Goal: Transaction & Acquisition: Purchase product/service

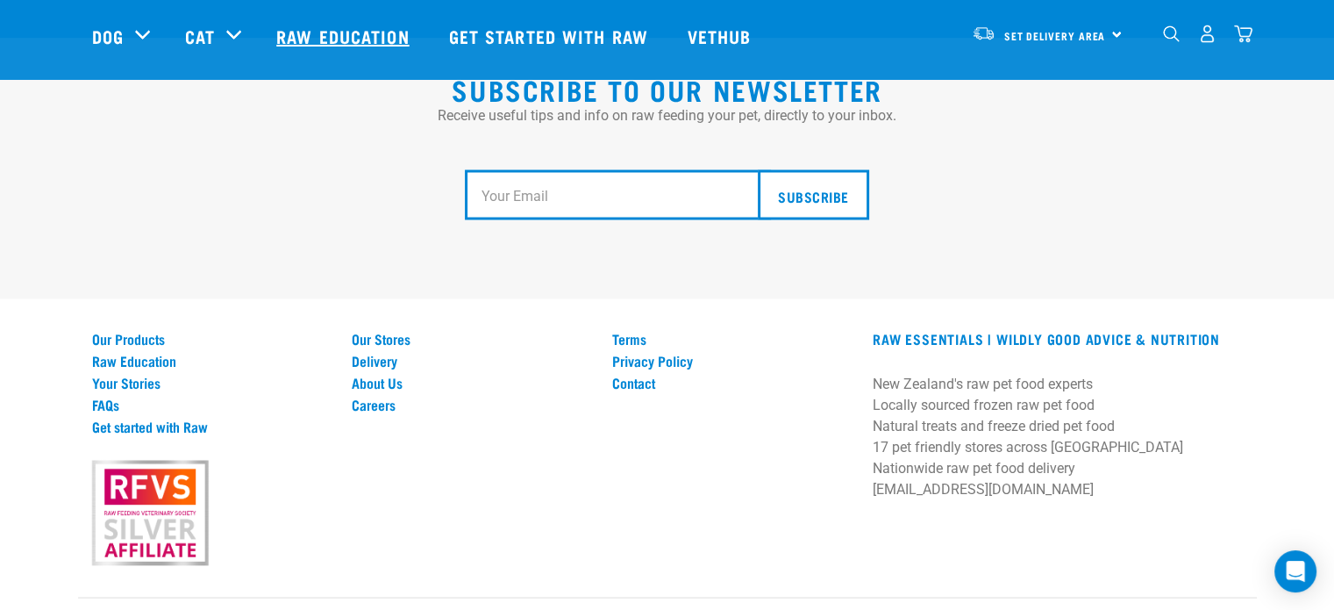
click at [347, 32] on link "Raw Education" at bounding box center [345, 36] width 172 height 70
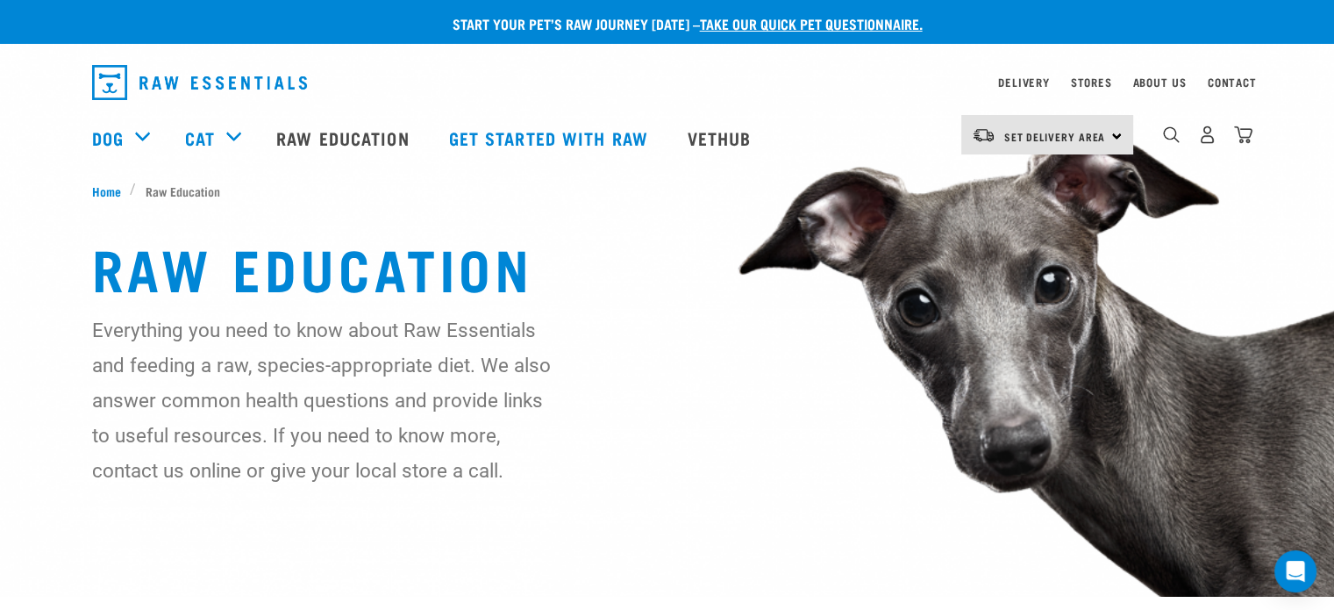
click at [112, 86] on img "dropdown navigation" at bounding box center [199, 82] width 215 height 35
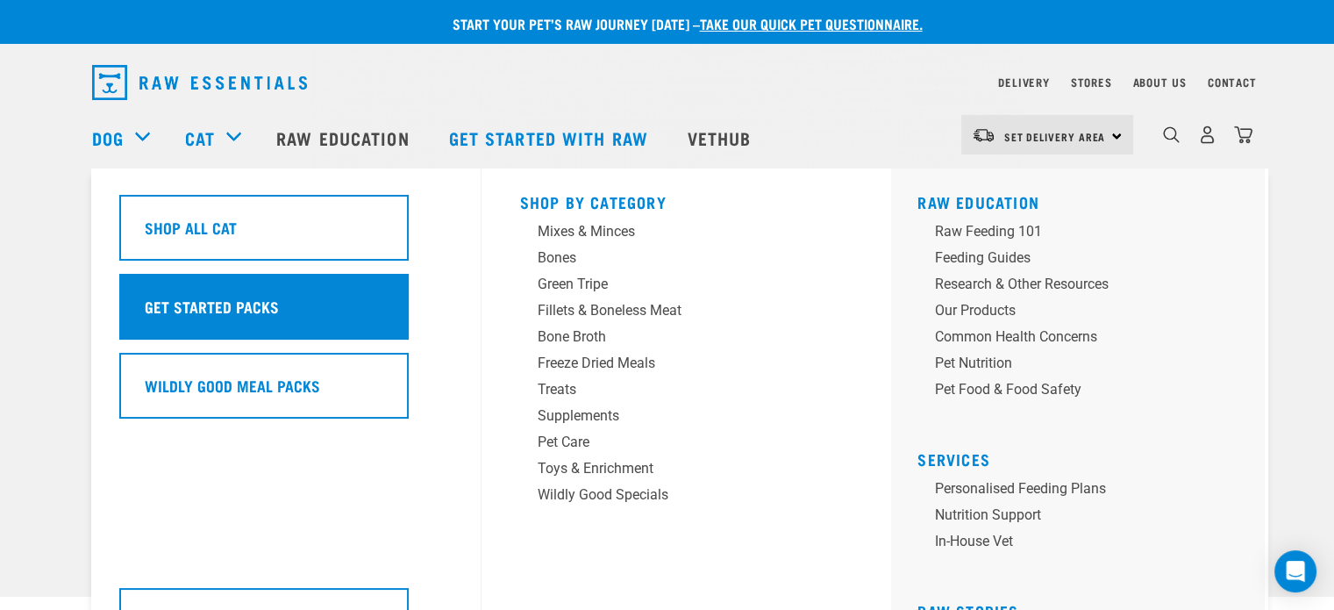
click at [218, 307] on h5 "Get Started Packs" at bounding box center [212, 306] width 134 height 23
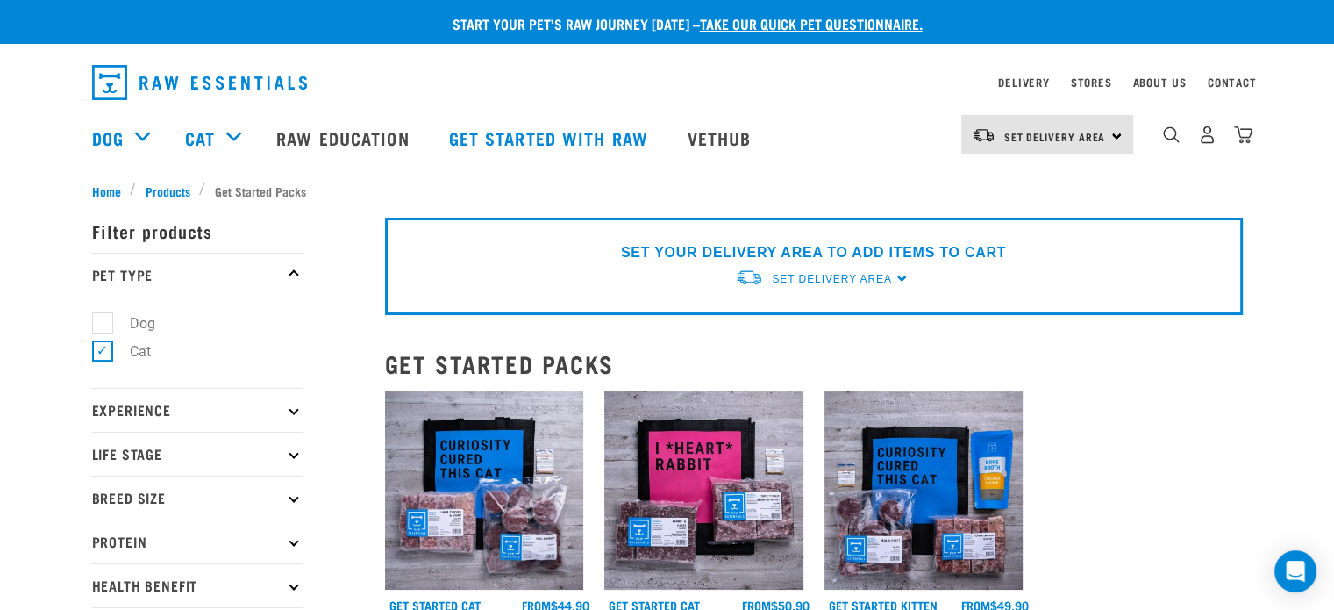
click at [102, 322] on label "Dog" at bounding box center [132, 323] width 61 height 22
click at [102, 322] on input "Dog" at bounding box center [97, 319] width 11 height 11
checkbox input "true"
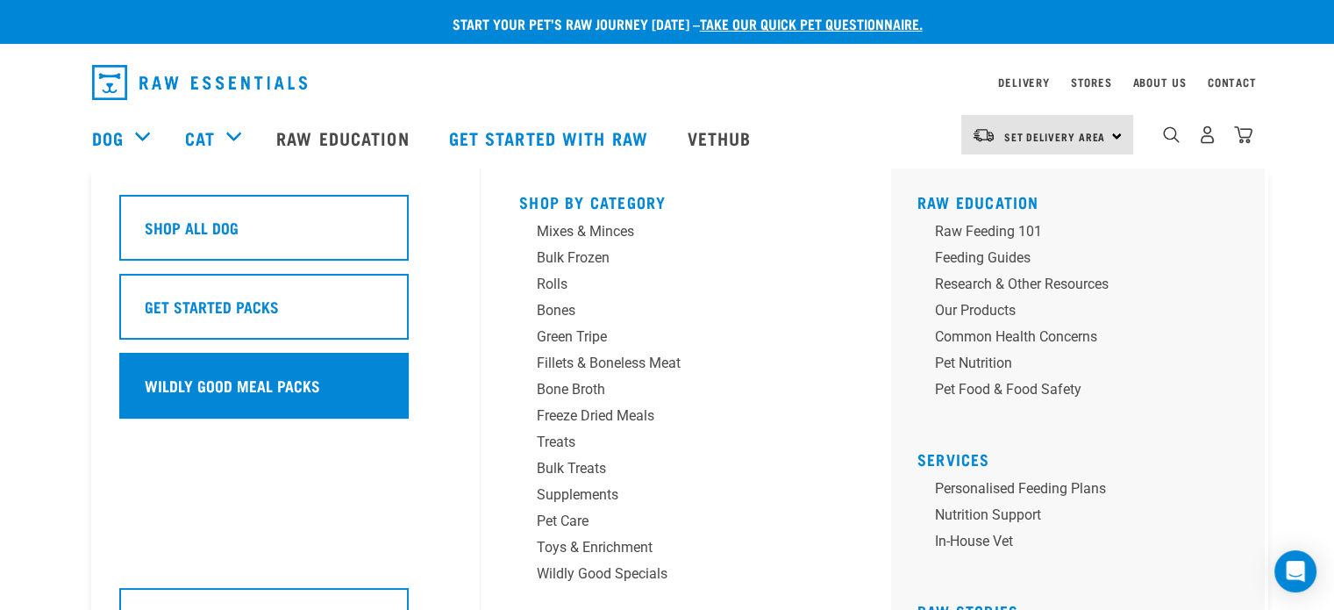
click at [227, 396] on h5 "Wildly Good Meal Packs" at bounding box center [232, 385] width 175 height 23
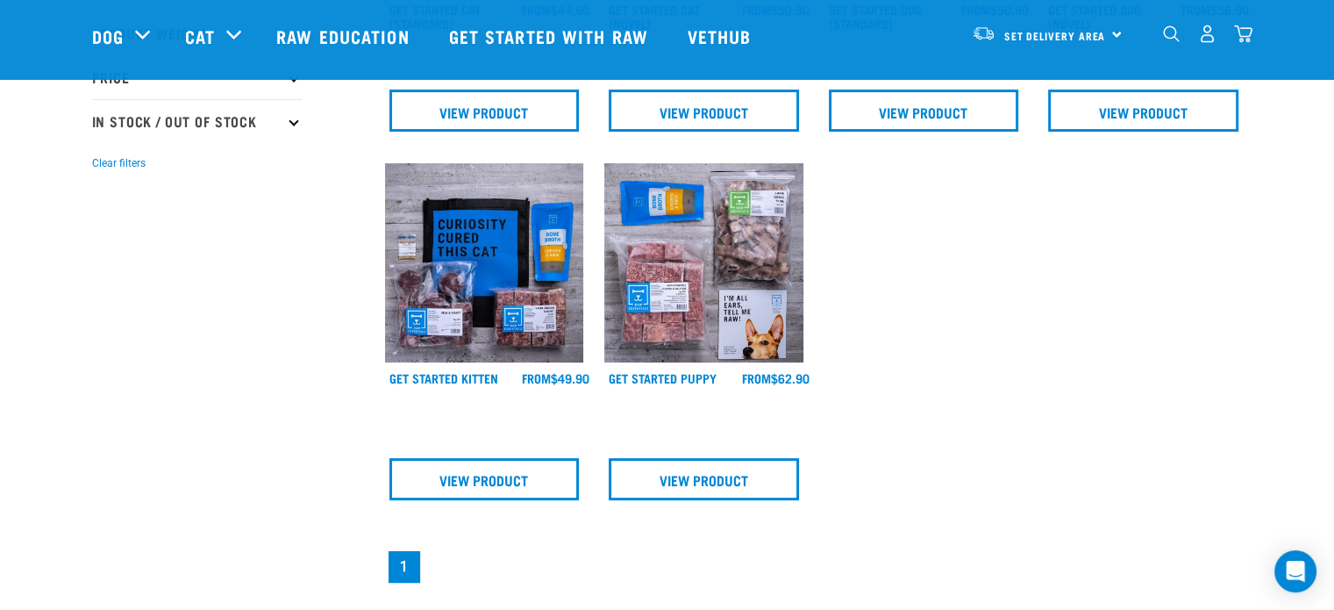
scroll to position [439, 0]
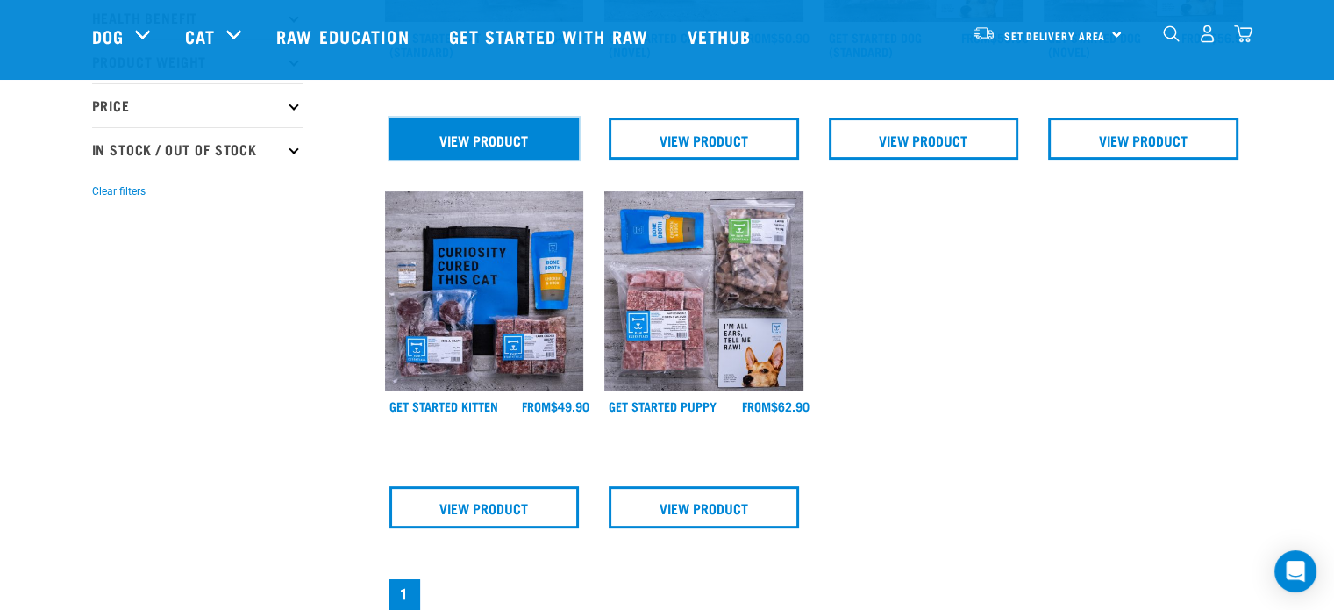
click at [439, 125] on link "View Product" at bounding box center [484, 139] width 190 height 42
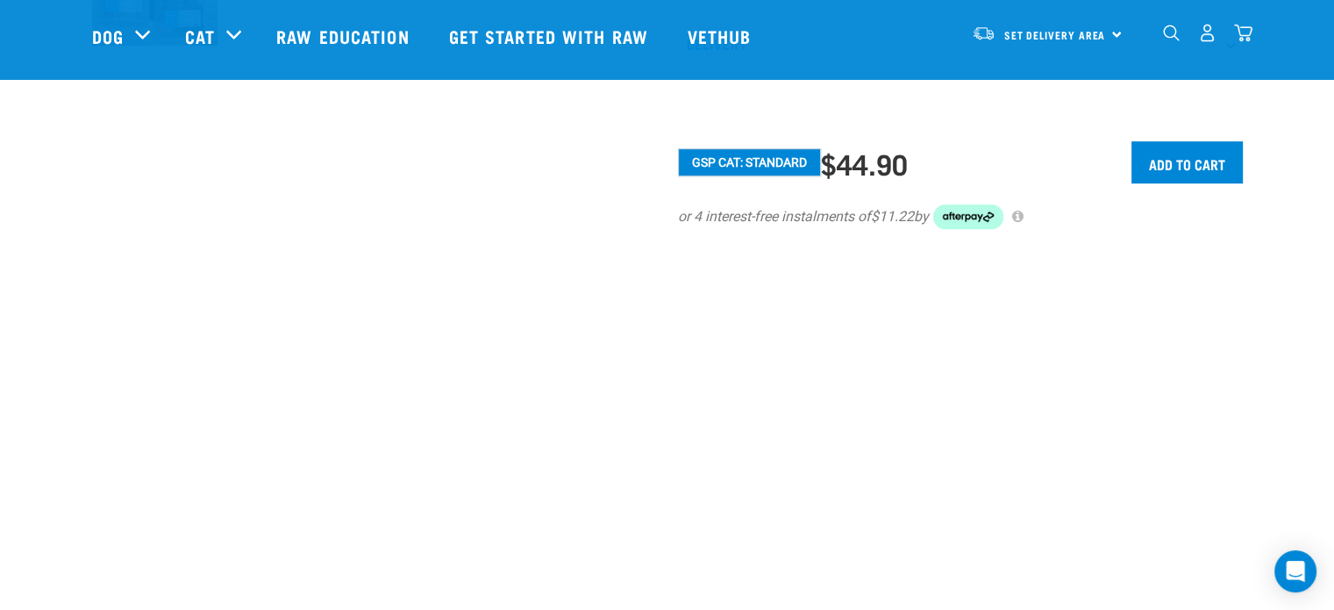
scroll to position [702, 0]
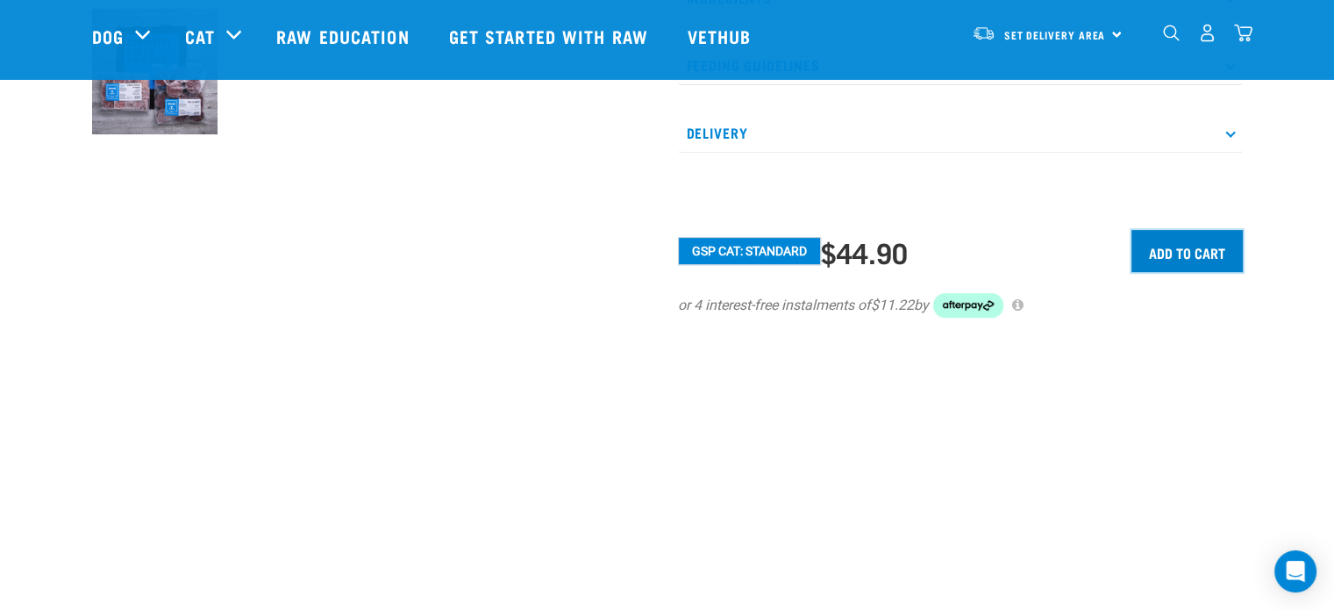
click at [1180, 267] on input "Add to cart" at bounding box center [1186, 251] width 111 height 42
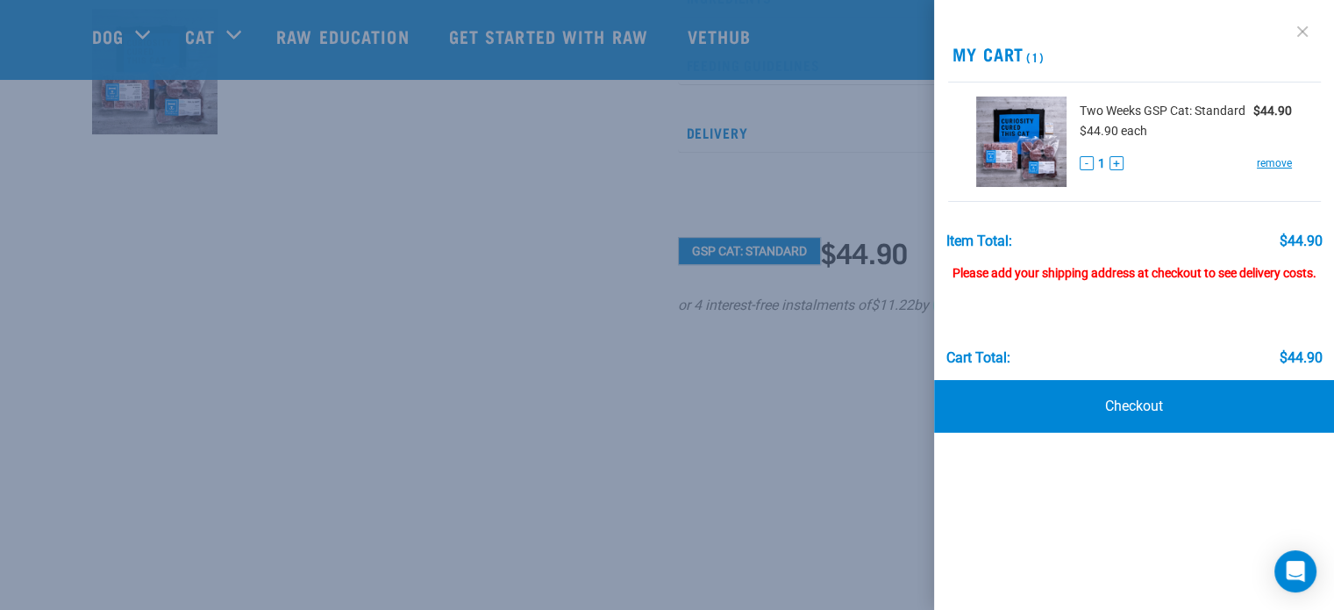
click at [1310, 37] on link at bounding box center [1302, 32] width 28 height 28
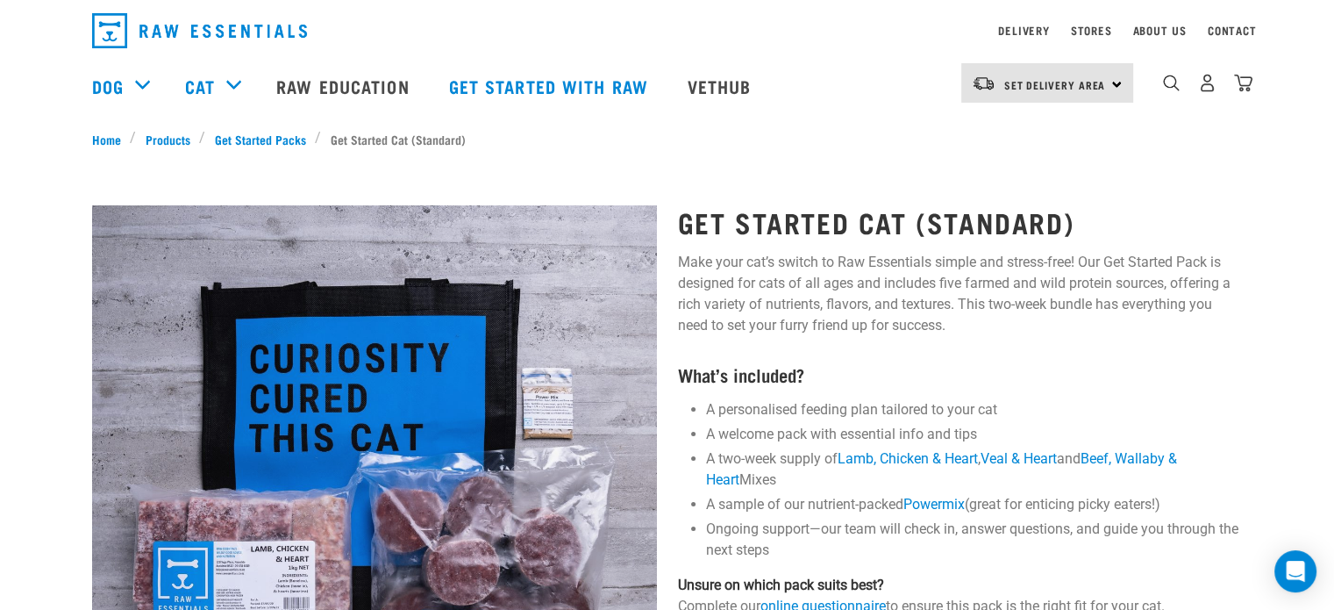
scroll to position [0, 0]
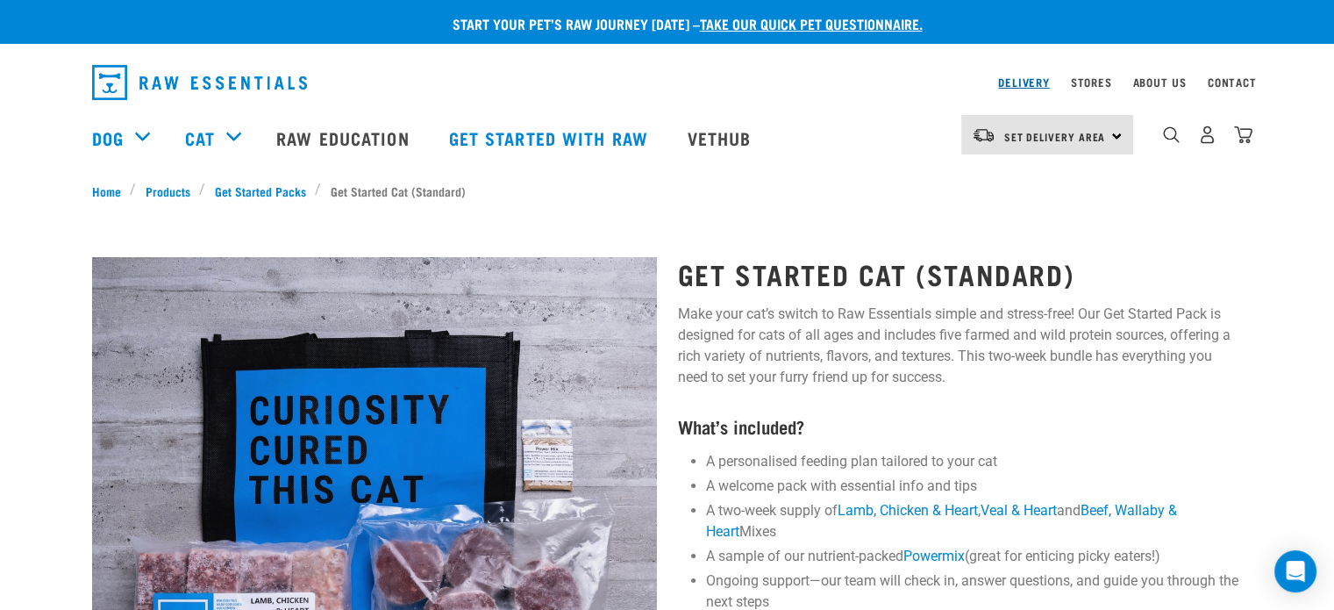
click at [1031, 79] on link "Delivery" at bounding box center [1023, 82] width 51 height 6
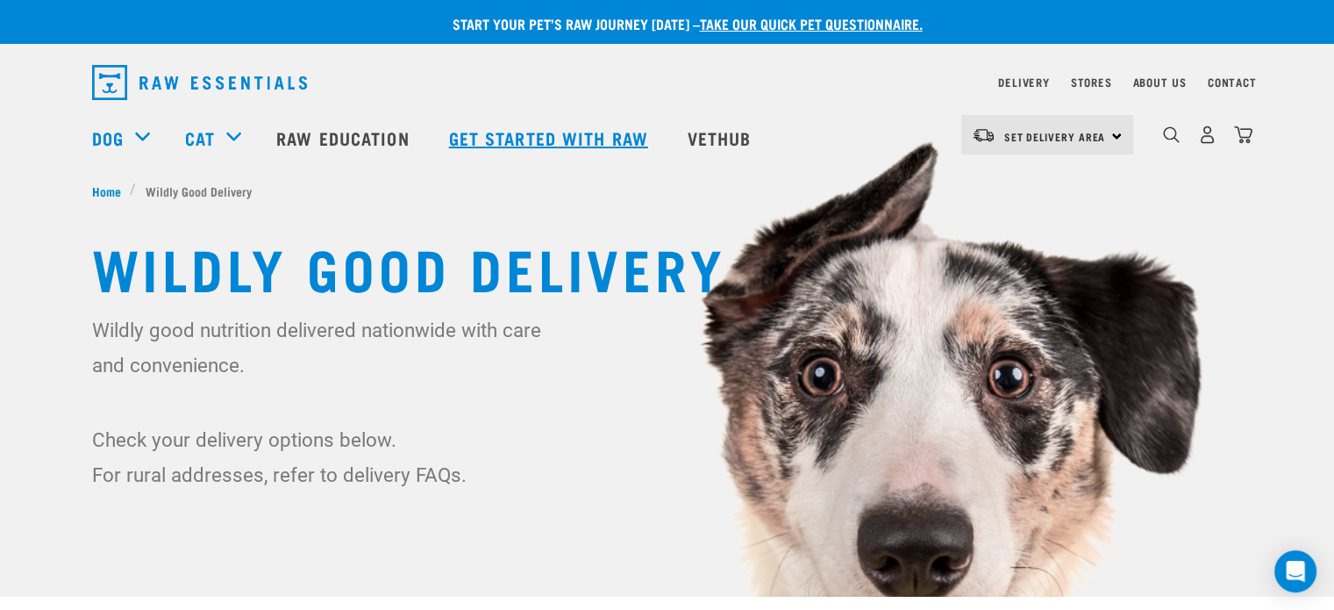
click at [551, 139] on link "Get started with Raw" at bounding box center [550, 138] width 239 height 70
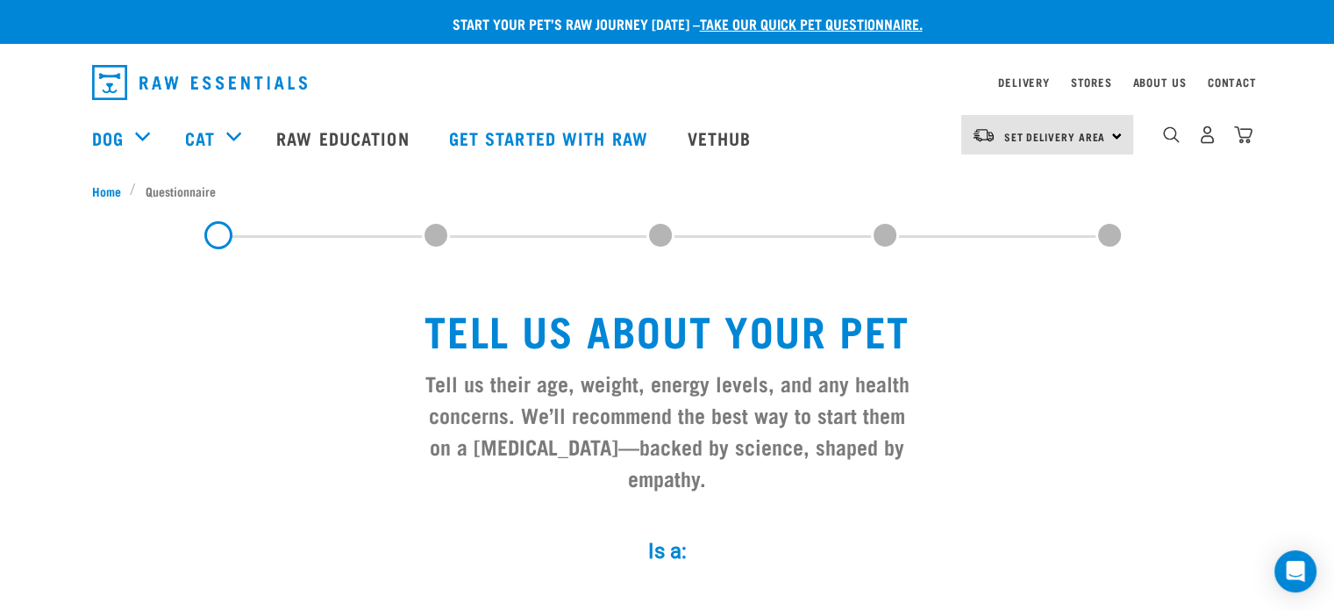
click at [128, 94] on img "dropdown navigation" at bounding box center [199, 82] width 215 height 35
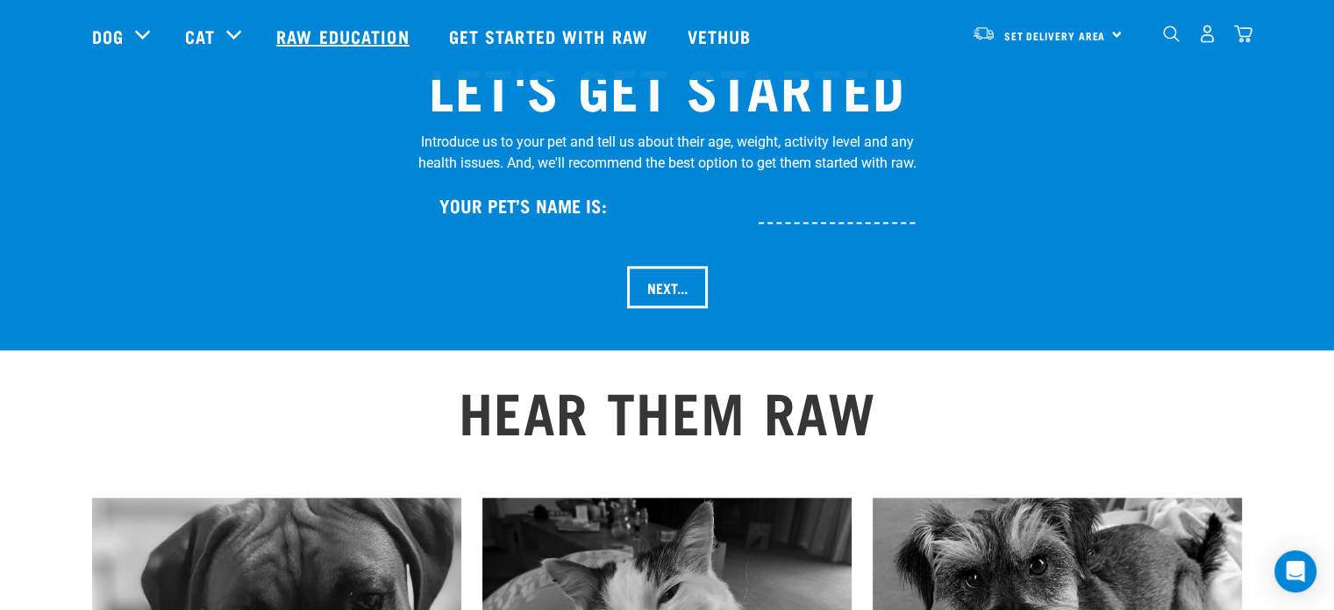
scroll to position [1491, 0]
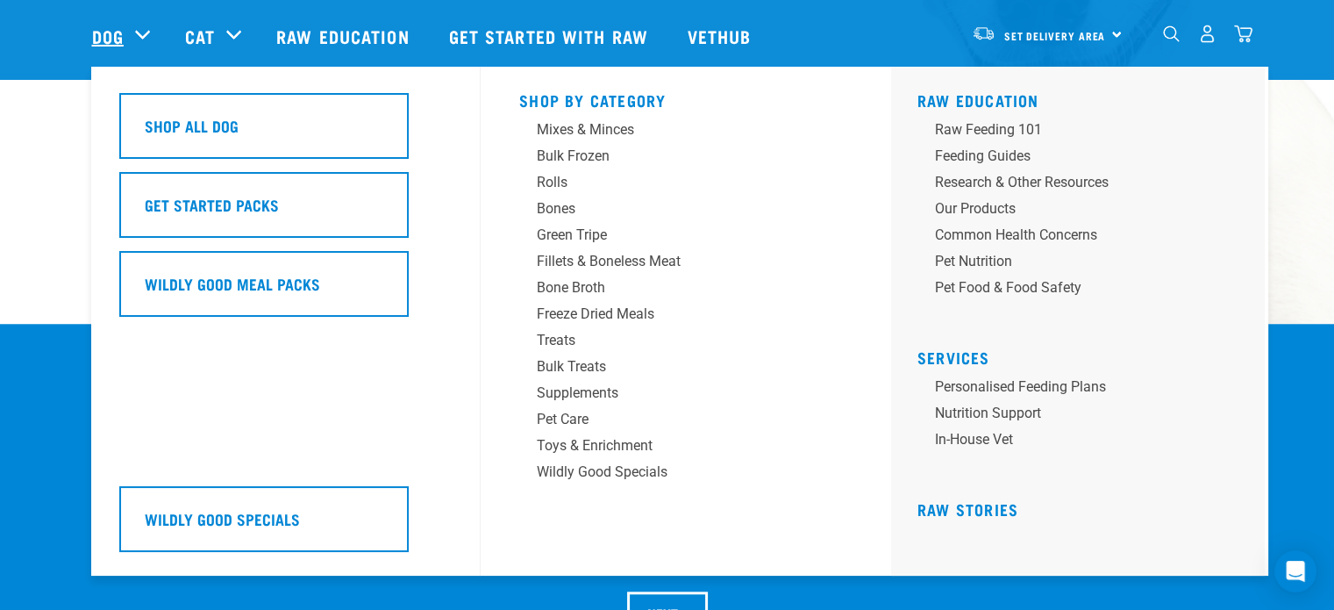
click at [118, 27] on link "Dog" at bounding box center [108, 36] width 32 height 26
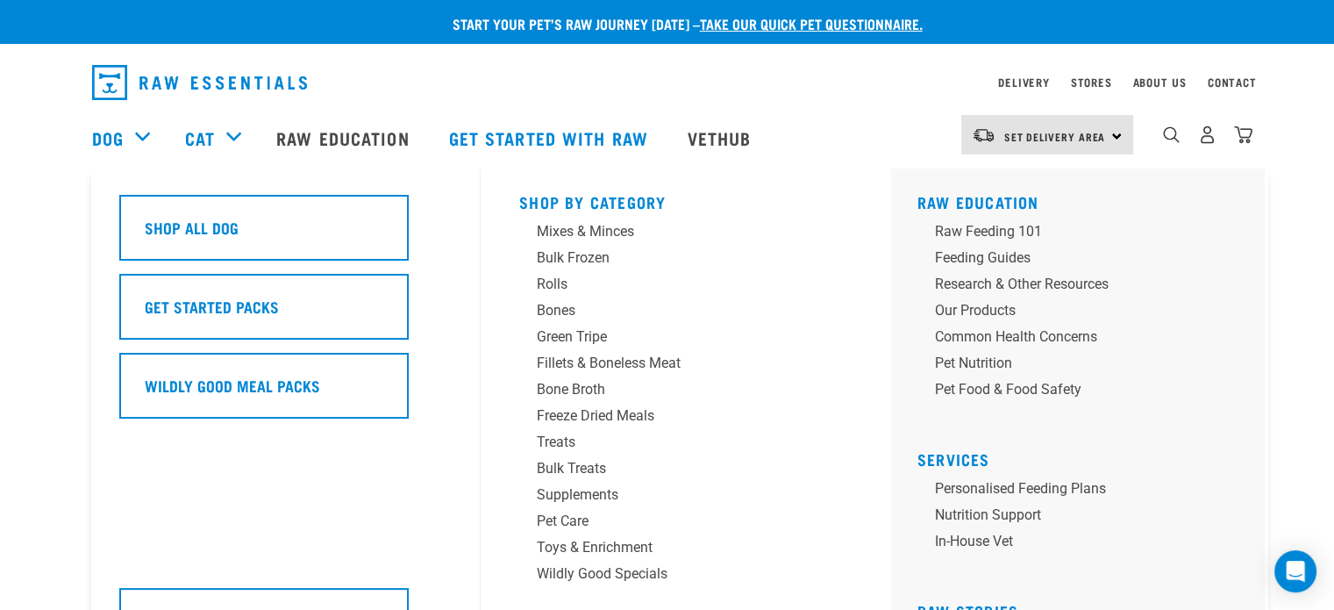
click at [124, 139] on div "Dog" at bounding box center [129, 138] width 75 height 70
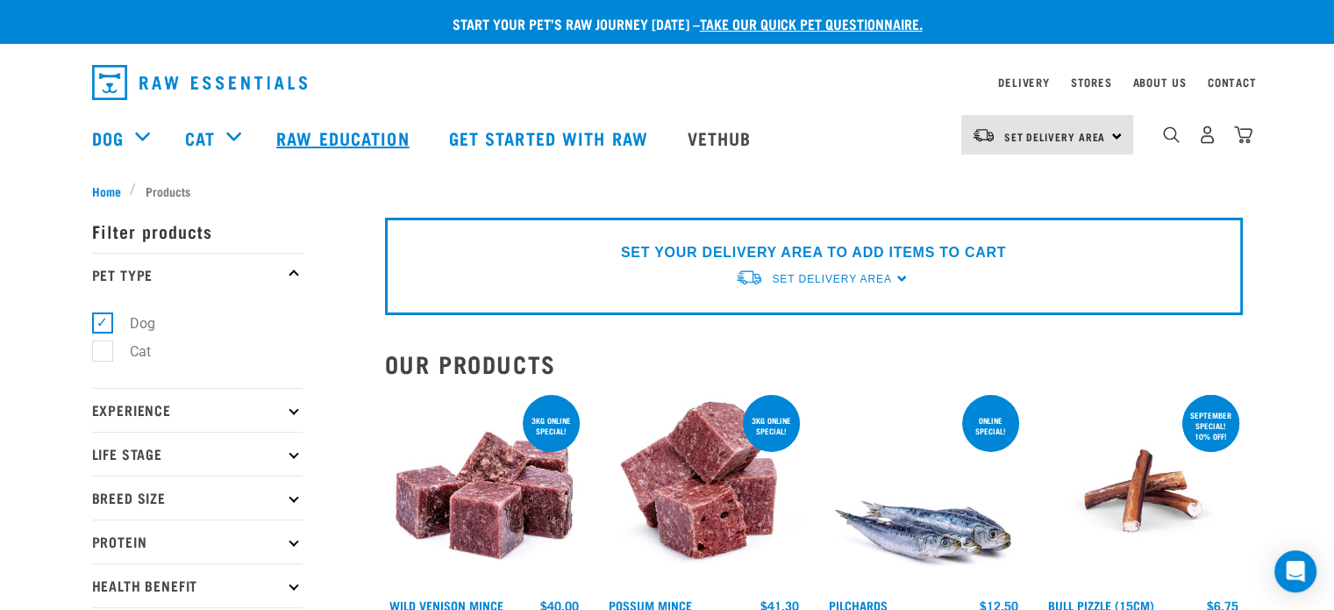
click at [351, 138] on link "Raw Education" at bounding box center [345, 138] width 172 height 70
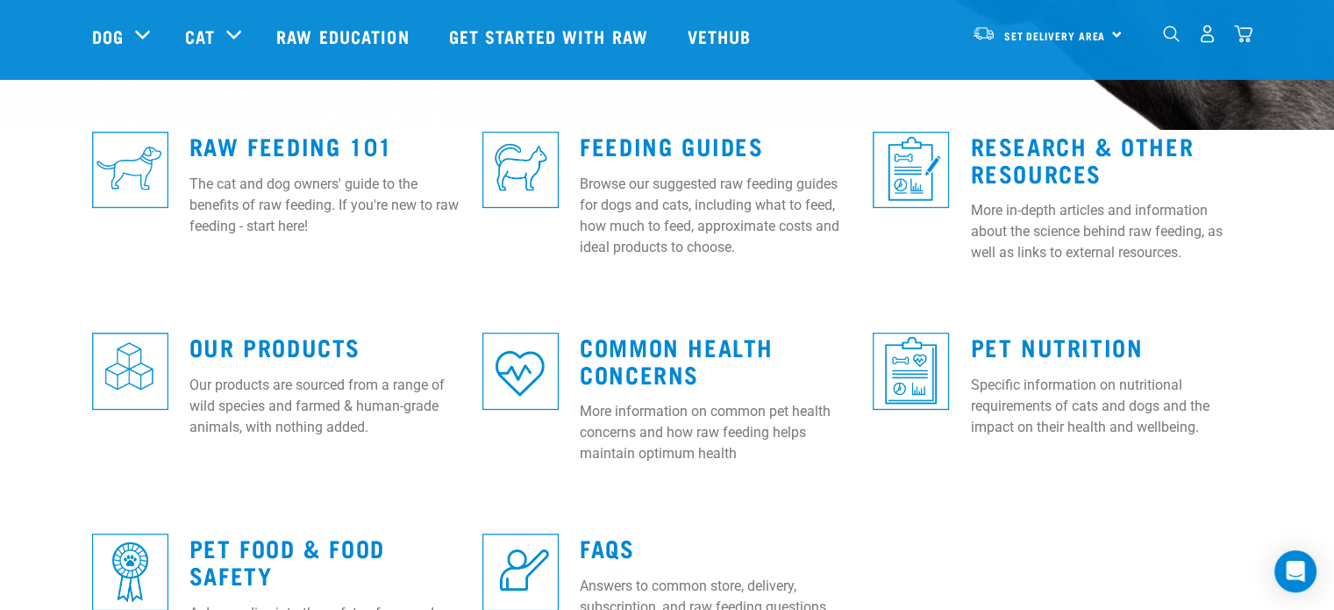
scroll to position [702, 0]
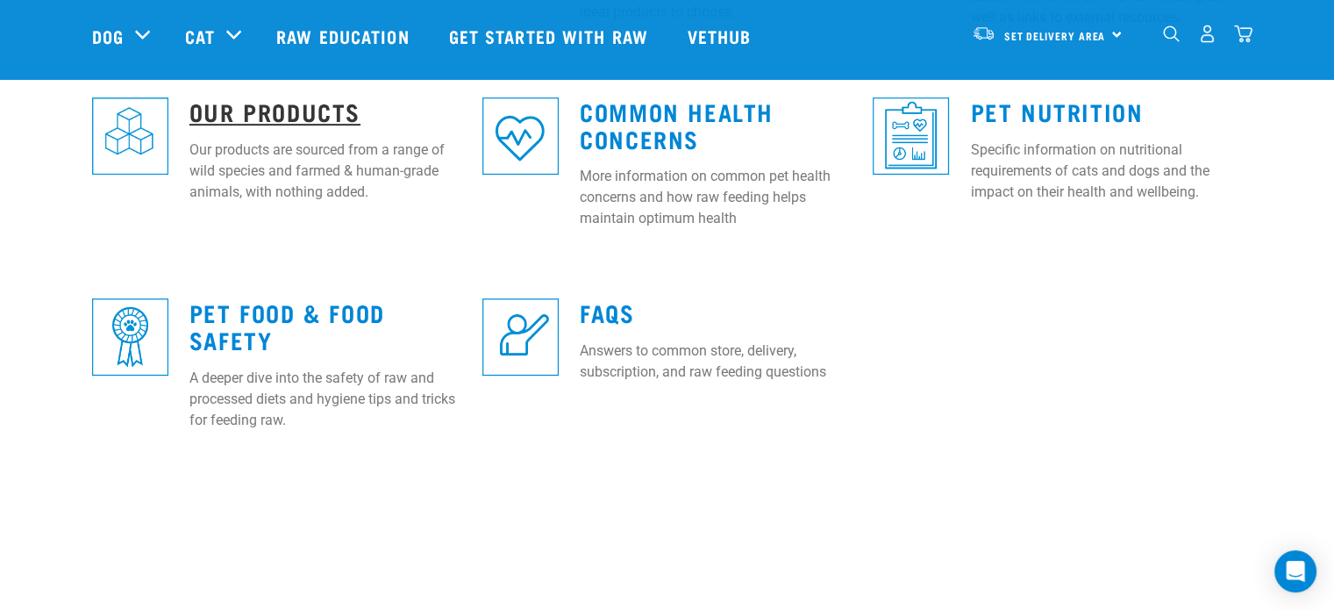
click at [207, 107] on link "Our Products" at bounding box center [274, 110] width 171 height 13
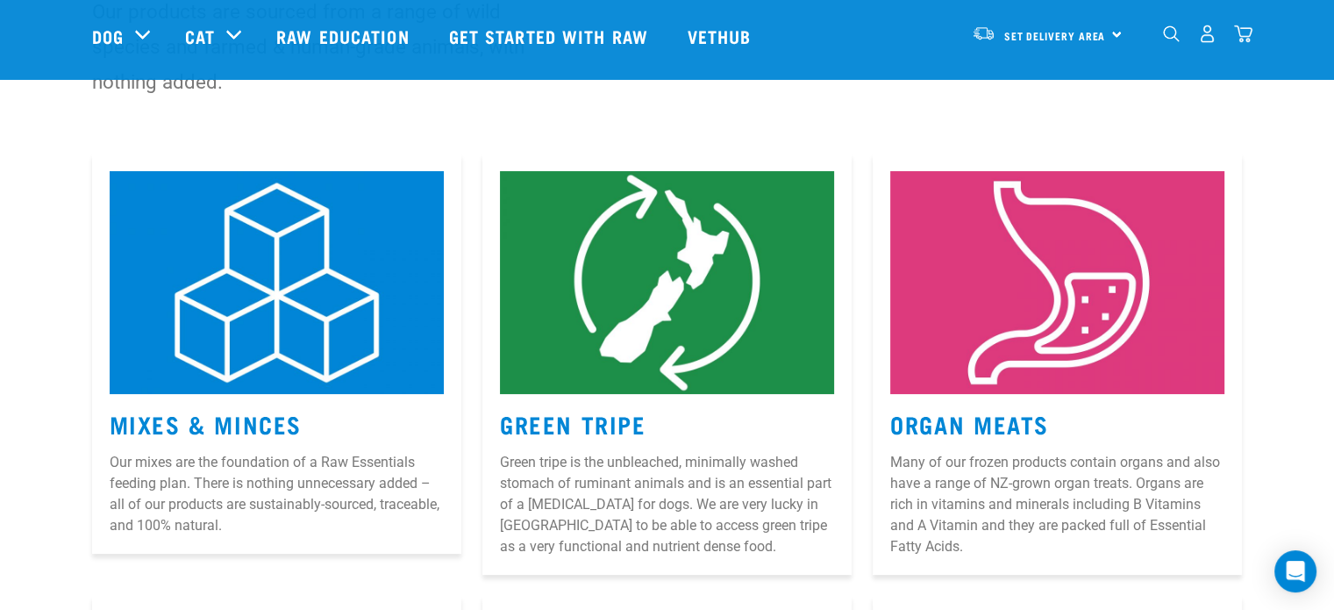
scroll to position [175, 0]
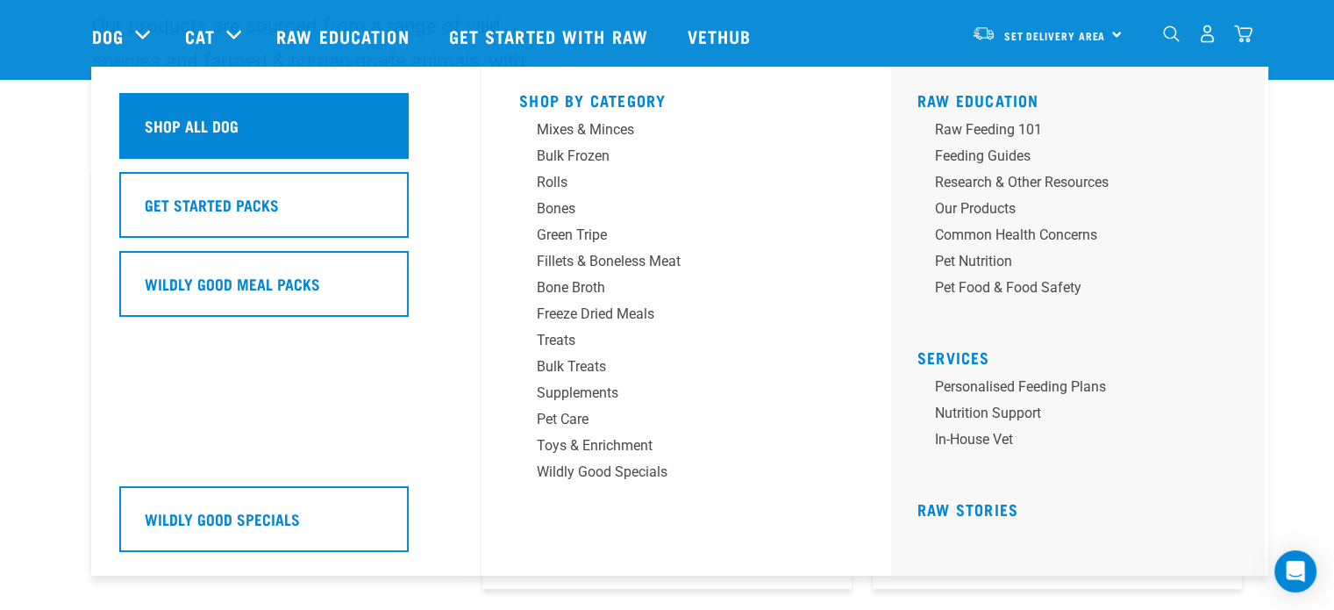
click at [165, 132] on h5 "Shop All Dog" at bounding box center [192, 125] width 94 height 23
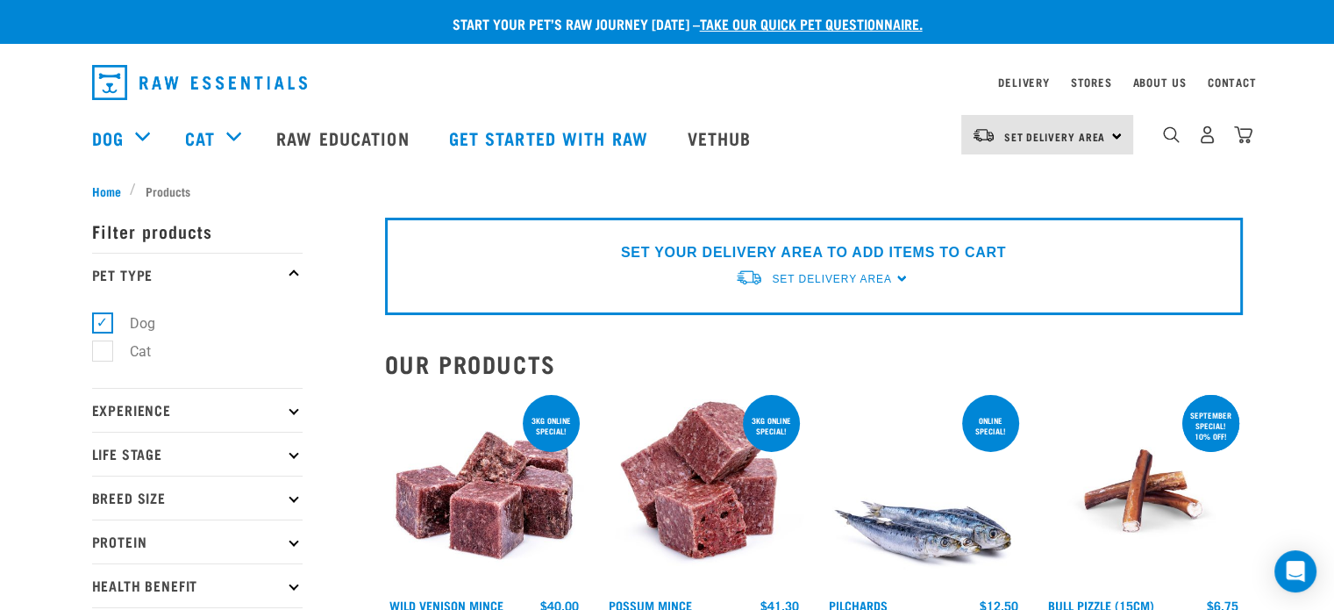
click at [298, 463] on p "Life Stage" at bounding box center [197, 453] width 210 height 44
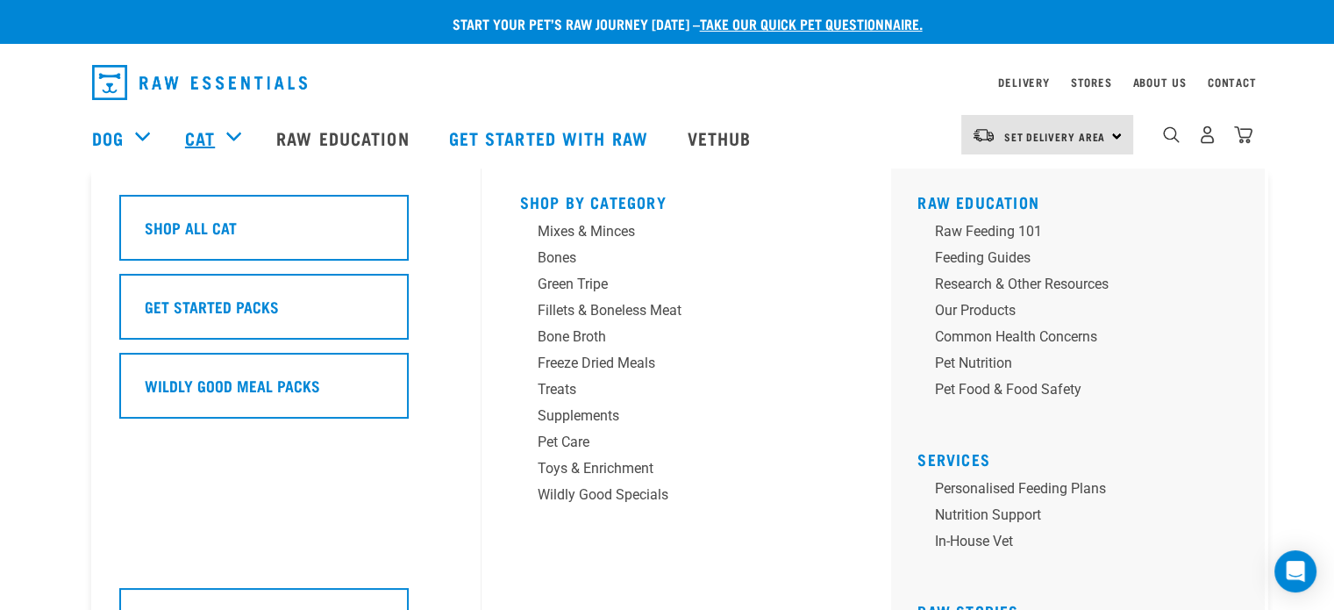
click at [203, 134] on link "Cat" at bounding box center [200, 138] width 30 height 26
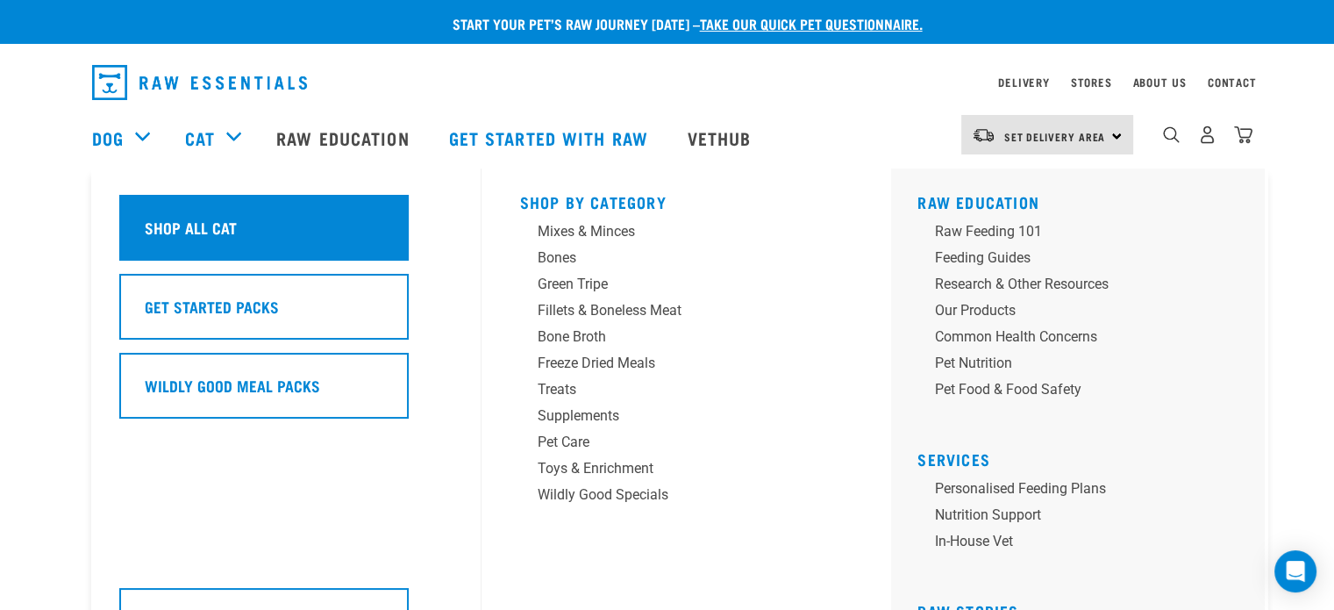
click at [186, 216] on h5 "Shop All Cat" at bounding box center [191, 227] width 92 height 23
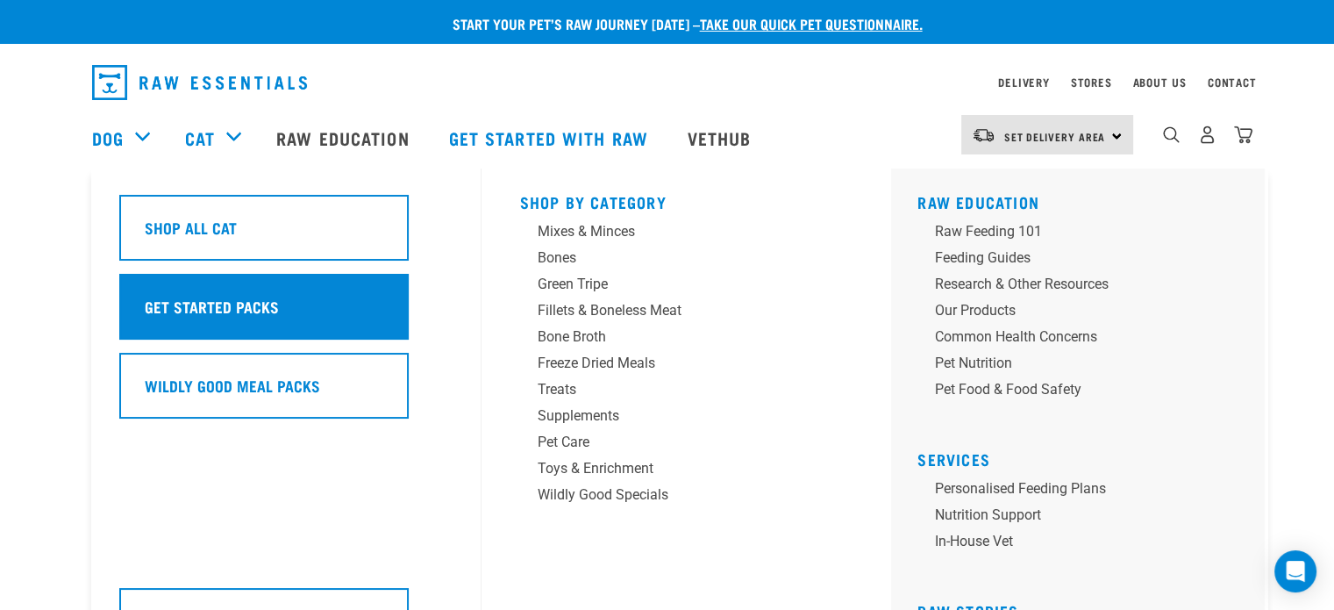
click at [219, 310] on h5 "Get Started Packs" at bounding box center [212, 306] width 134 height 23
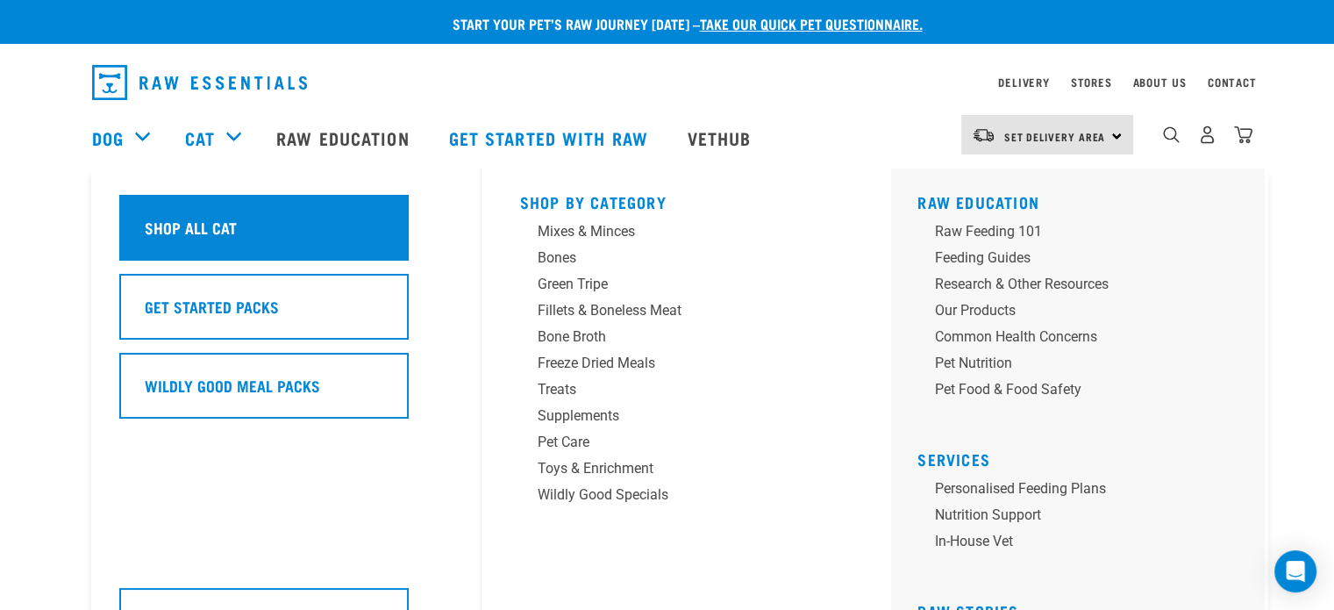
click at [232, 198] on div "Shop All Cat" at bounding box center [263, 228] width 289 height 66
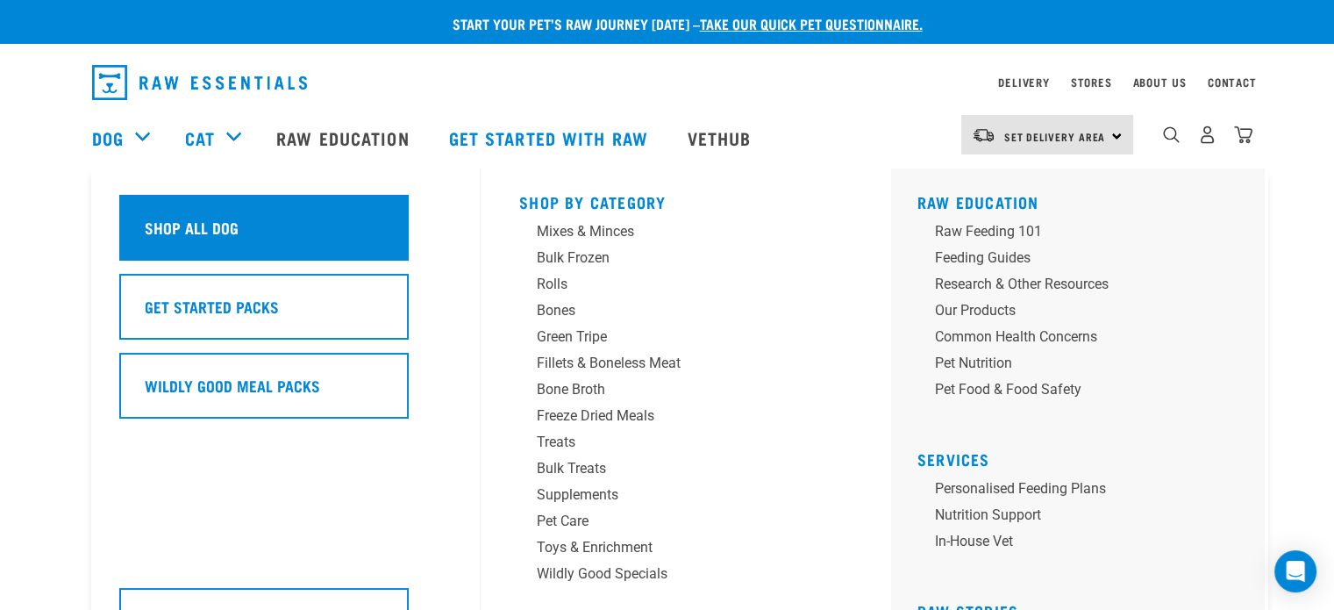
click at [161, 218] on h5 "Shop All Dog" at bounding box center [192, 227] width 94 height 23
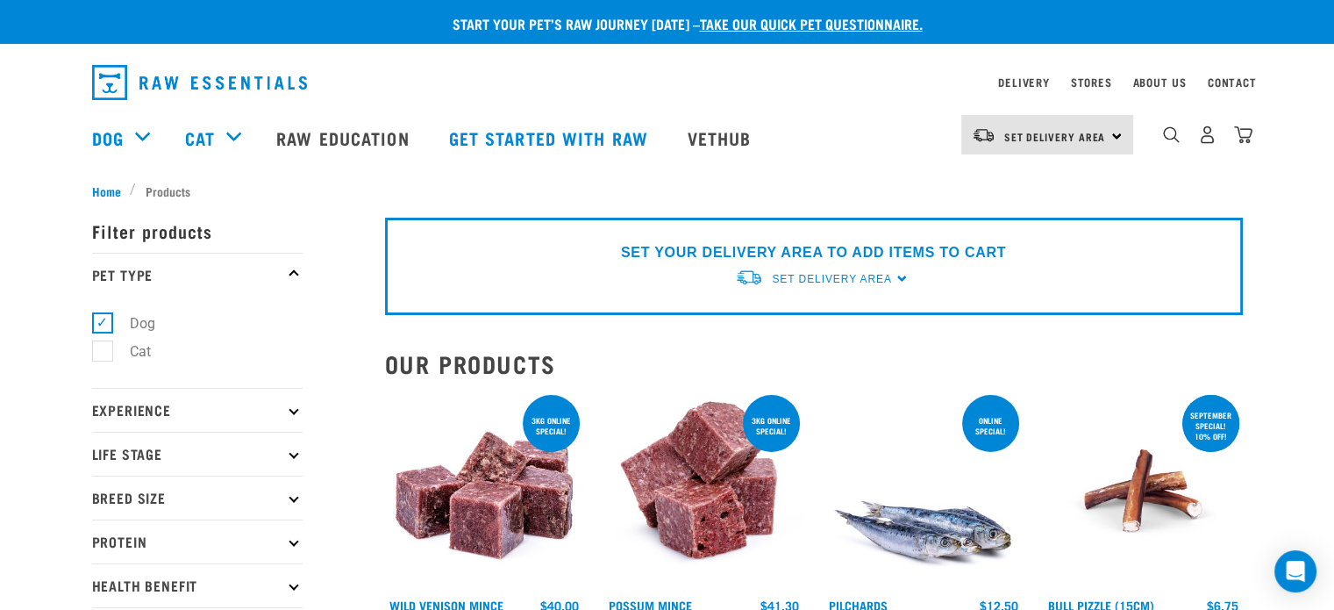
click at [144, 80] on img "dropdown navigation" at bounding box center [199, 82] width 215 height 35
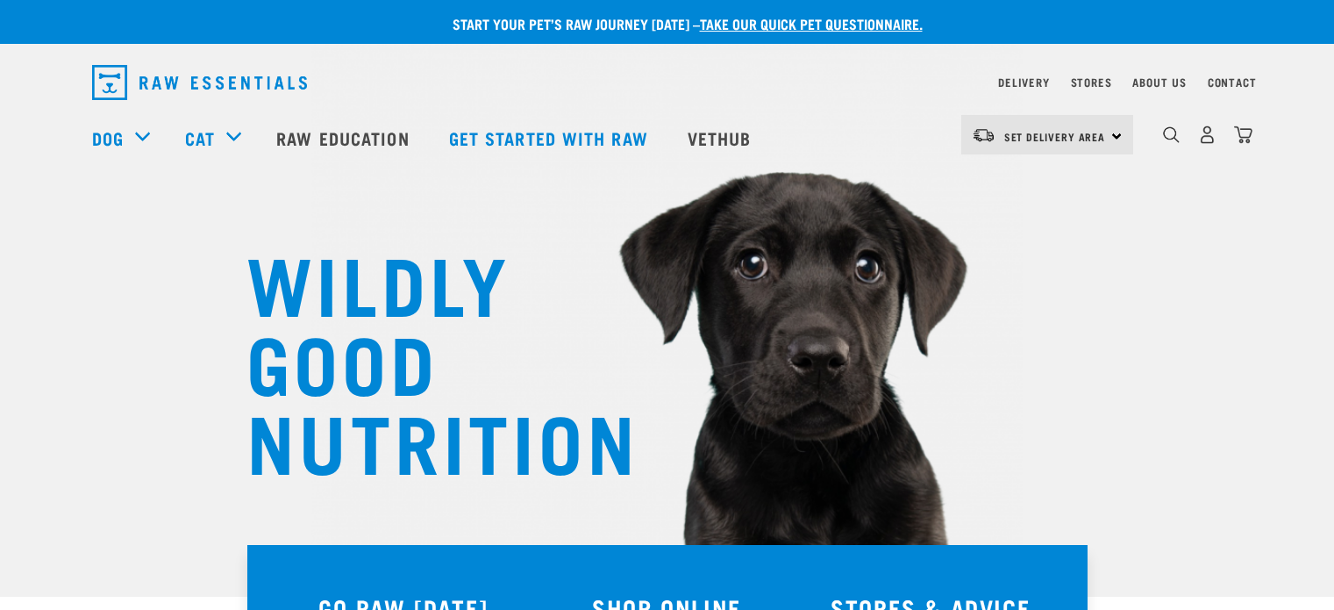
click at [111, 82] on img "dropdown navigation" at bounding box center [199, 82] width 215 height 35
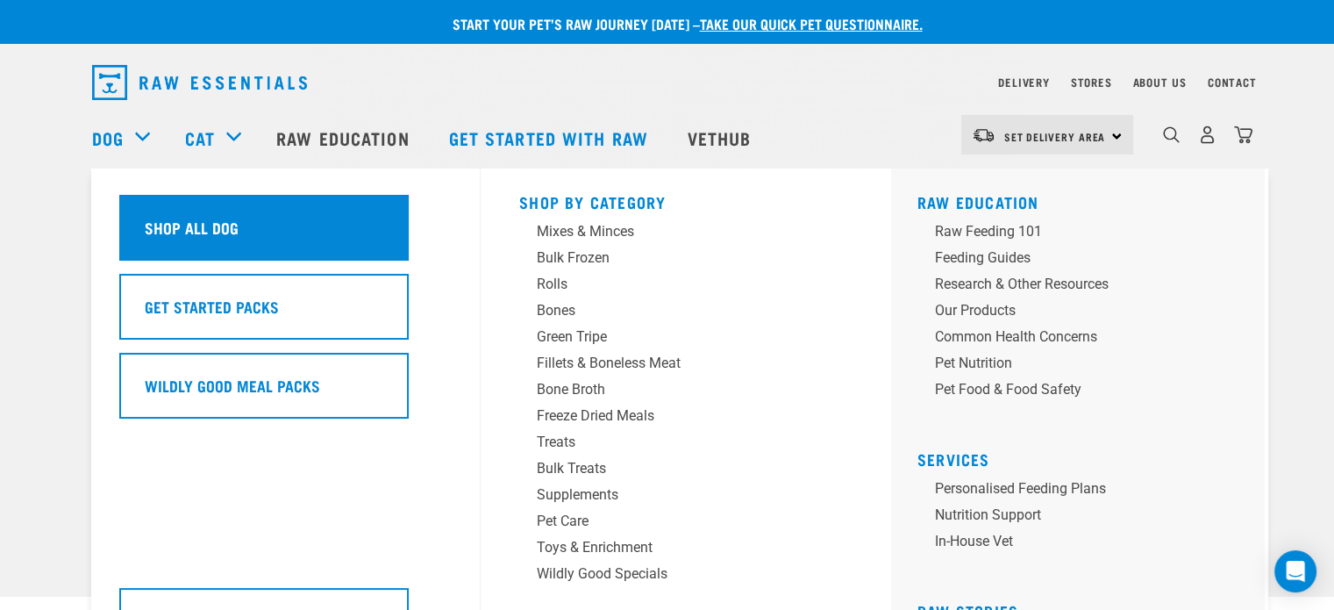
click at [256, 236] on div "Shop All Dog" at bounding box center [263, 228] width 289 height 66
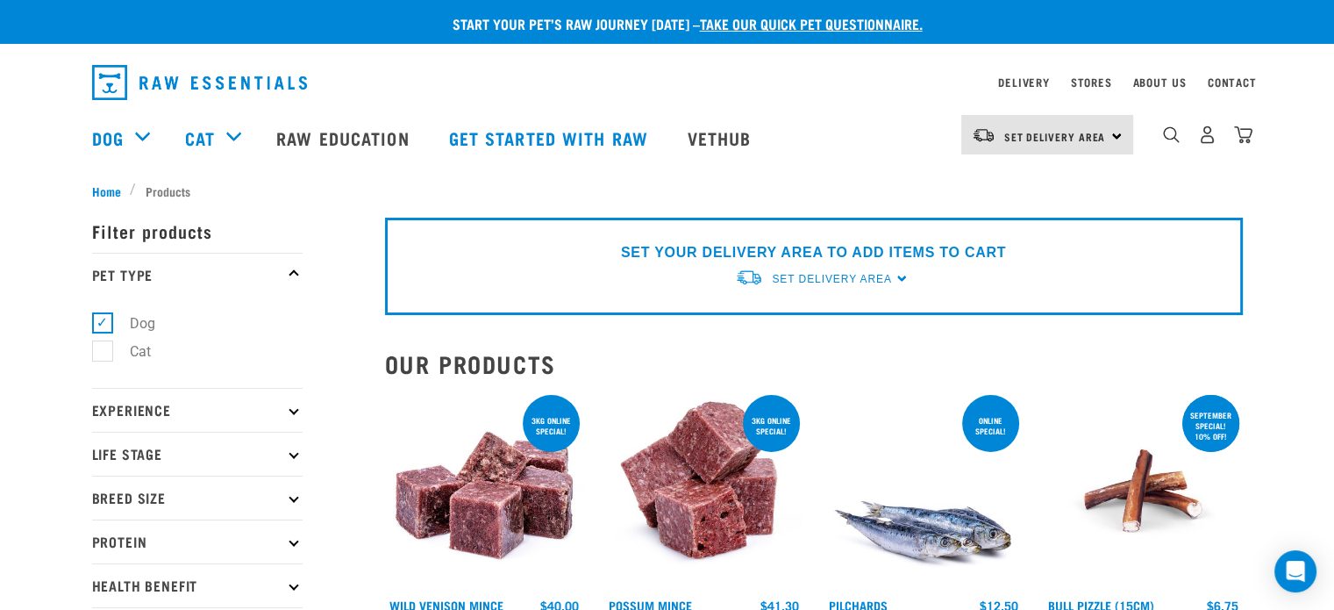
click at [102, 351] on label "Cat" at bounding box center [130, 351] width 56 height 22
click at [101, 351] on input "Cat" at bounding box center [97, 348] width 11 height 11
checkbox input "true"
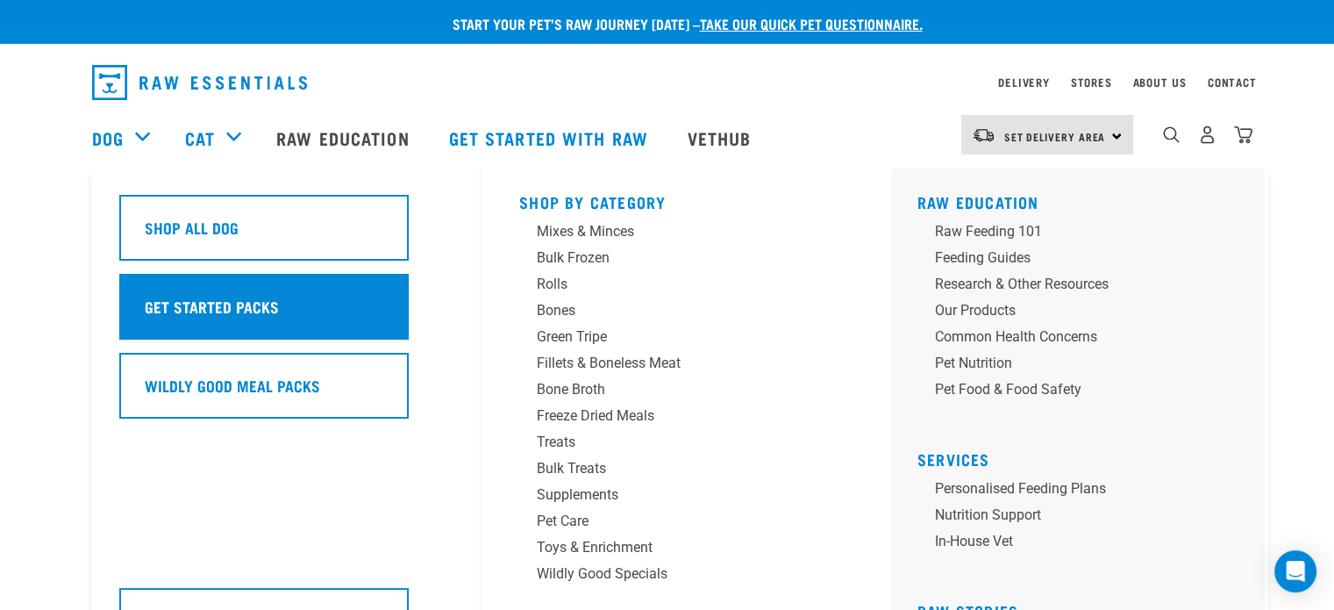
click at [189, 304] on h5 "Get Started Packs" at bounding box center [212, 306] width 134 height 23
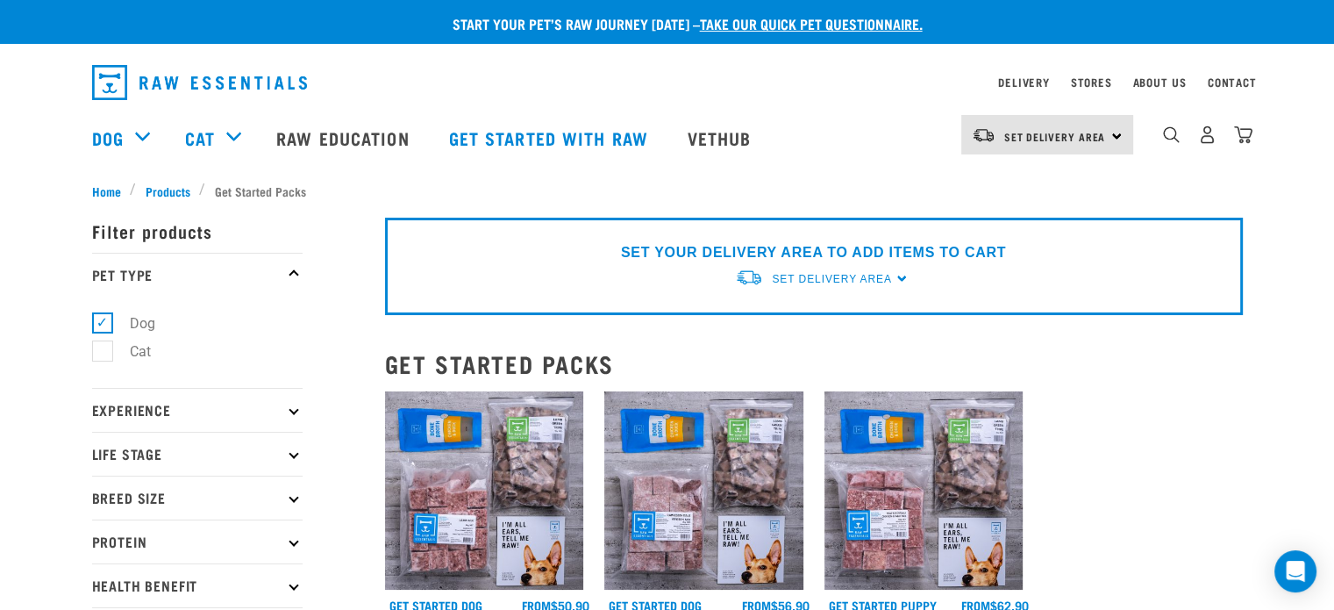
click at [109, 360] on label "Cat" at bounding box center [130, 351] width 56 height 22
click at [103, 354] on input "Cat" at bounding box center [97, 348] width 11 height 11
checkbox input "true"
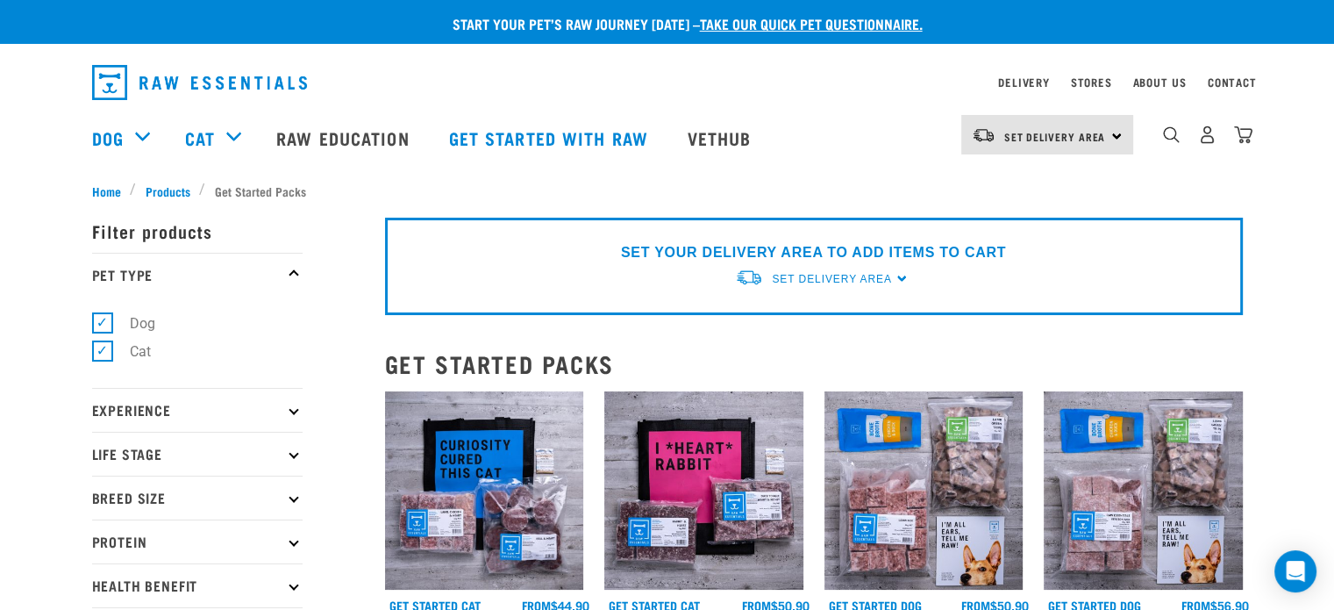
click at [105, 75] on img "dropdown navigation" at bounding box center [199, 82] width 215 height 35
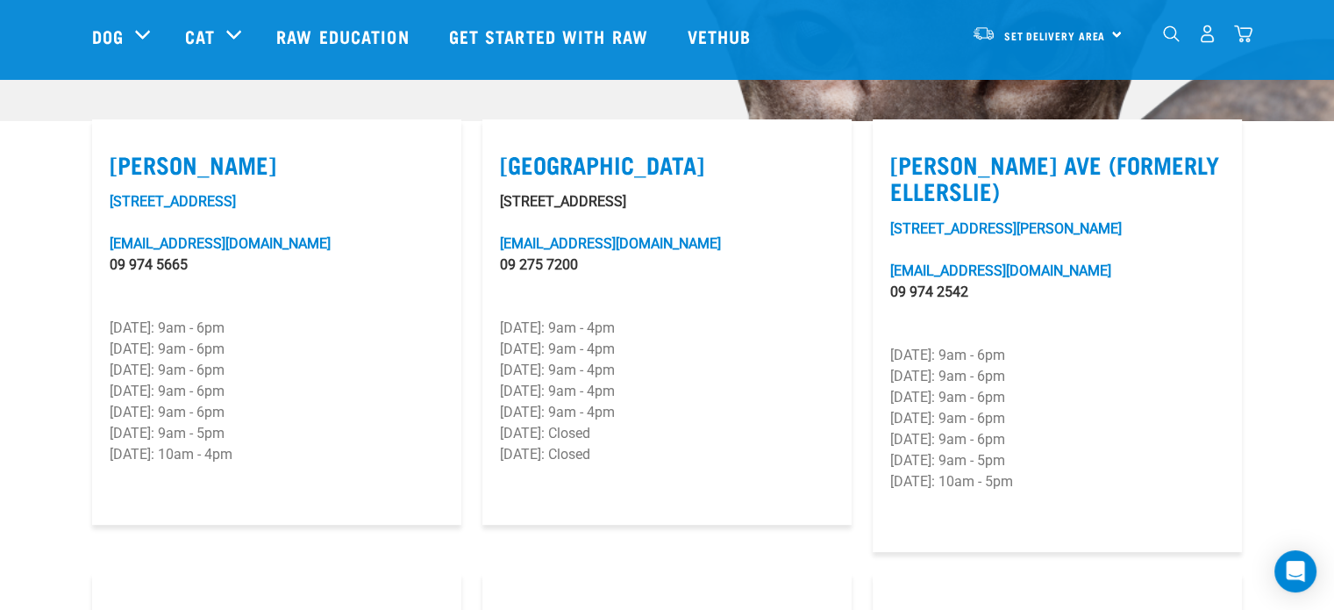
scroll to position [351, 0]
